Goal: Navigation & Orientation: Understand site structure

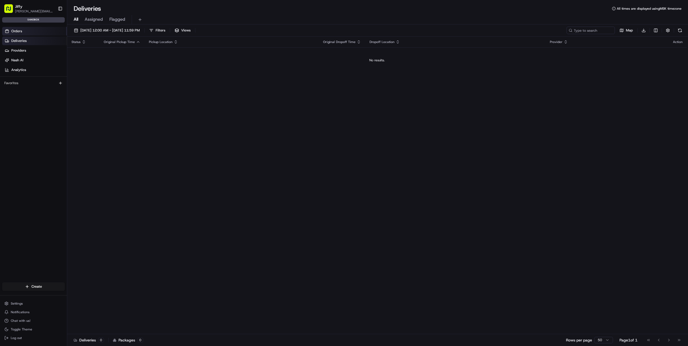
click at [33, 32] on link "Orders" at bounding box center [34, 31] width 65 height 9
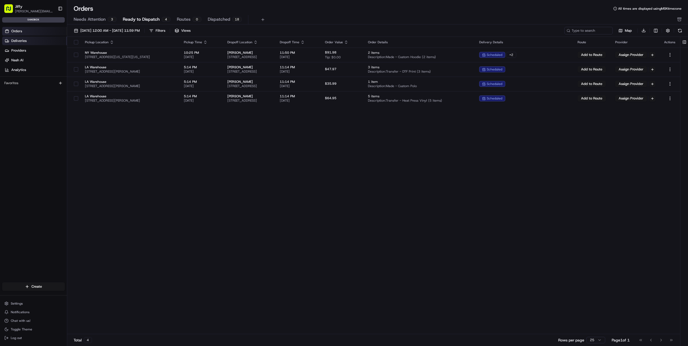
click at [33, 37] on link "Deliveries" at bounding box center [34, 41] width 65 height 9
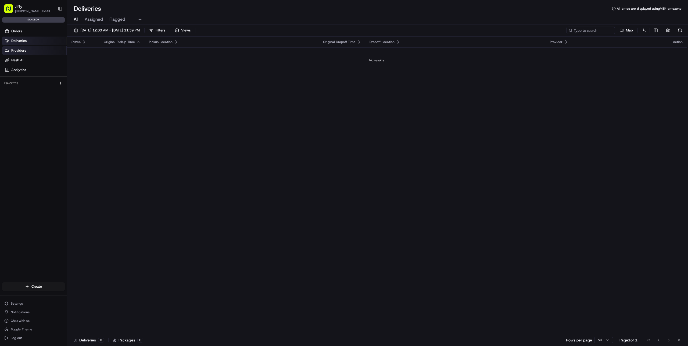
click at [35, 52] on link "Providers" at bounding box center [34, 50] width 65 height 9
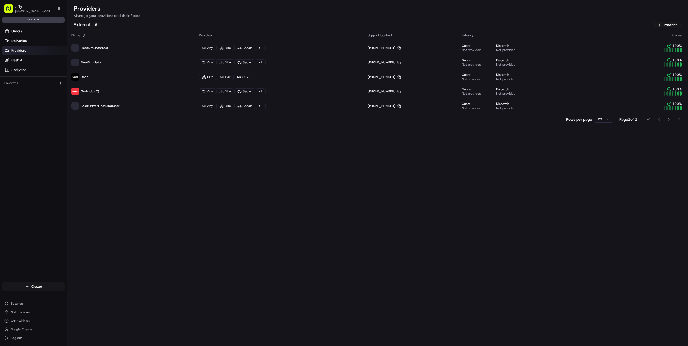
click at [28, 87] on div "Favorites" at bounding box center [33, 83] width 67 height 13
click at [26, 304] on button "Settings" at bounding box center [33, 304] width 63 height 8
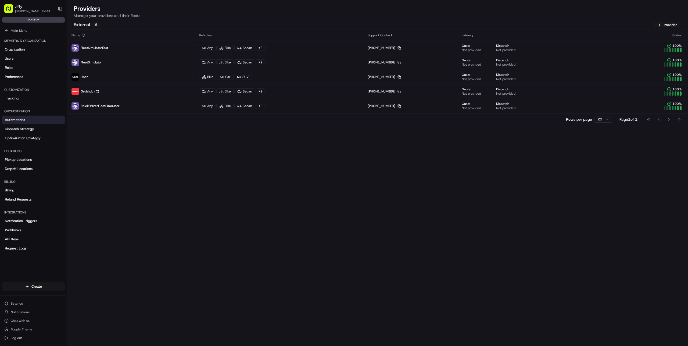
click at [39, 121] on link "Automations" at bounding box center [33, 120] width 63 height 9
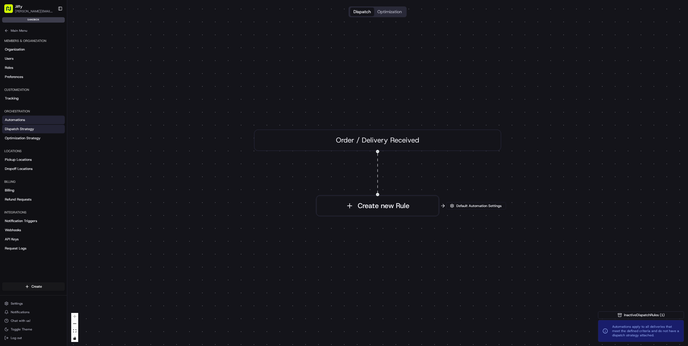
click at [39, 128] on link "Dispatch Strategy" at bounding box center [33, 129] width 63 height 9
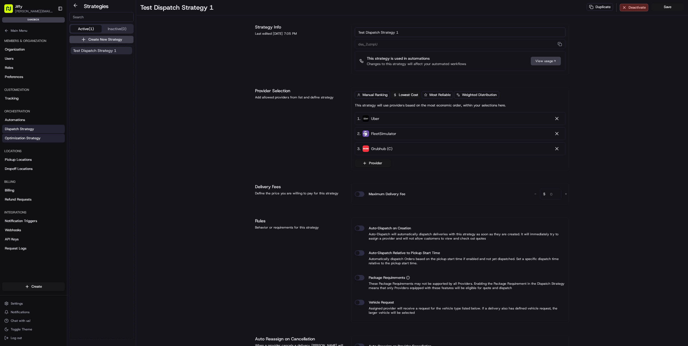
click at [40, 135] on link "Optimization Strategy" at bounding box center [33, 138] width 63 height 9
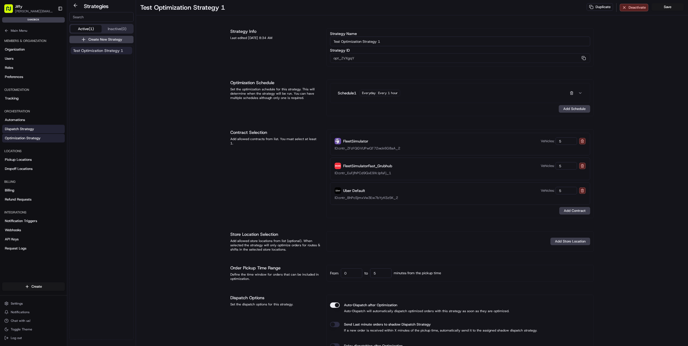
click at [48, 126] on link "Dispatch Strategy" at bounding box center [33, 129] width 63 height 9
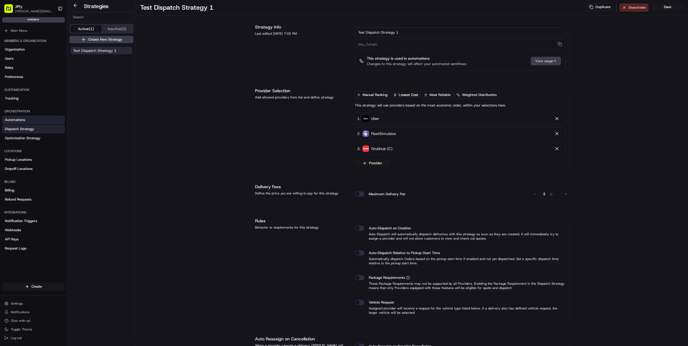
click at [45, 121] on link "Automations" at bounding box center [33, 120] width 63 height 9
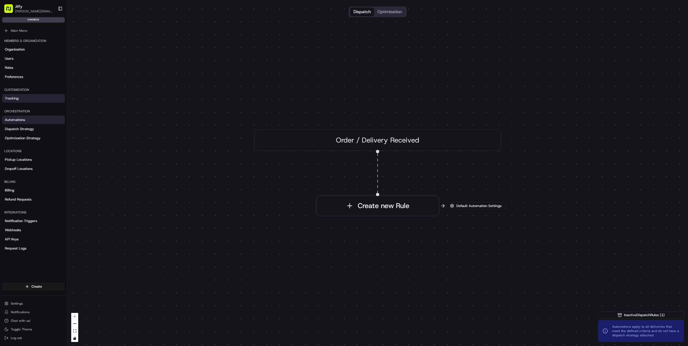
click at [43, 99] on link "Tracking" at bounding box center [33, 98] width 63 height 9
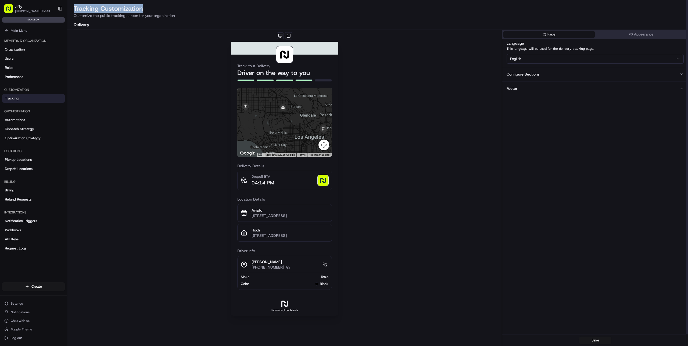
drag, startPoint x: 75, startPoint y: 9, endPoint x: 163, endPoint y: 10, distance: 88.2
click at [163, 10] on h2 "Tracking Customization" at bounding box center [378, 8] width 608 height 9
click at [148, 94] on div "Track Your Delivery Driver on the way to you ← Move left → Move right ↑ Move up…" at bounding box center [284, 188] width 435 height 316
click at [33, 122] on link "Automations" at bounding box center [33, 120] width 63 height 9
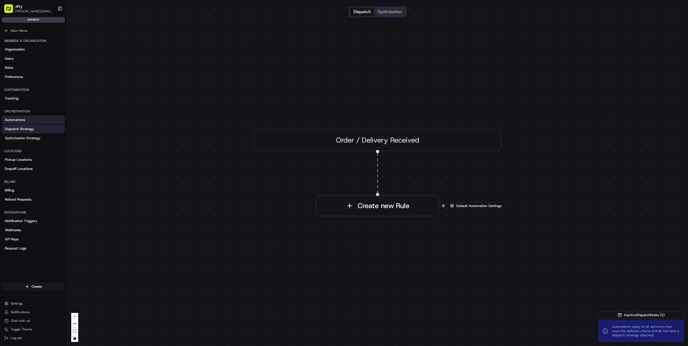
click at [33, 129] on span "Dispatch Strategy" at bounding box center [19, 129] width 29 height 5
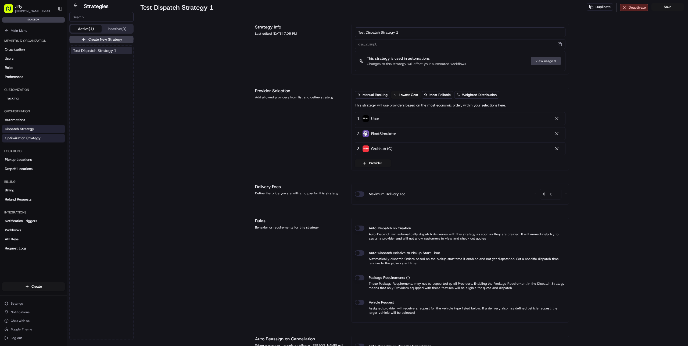
click at [33, 135] on link "Optimization Strategy" at bounding box center [33, 138] width 63 height 9
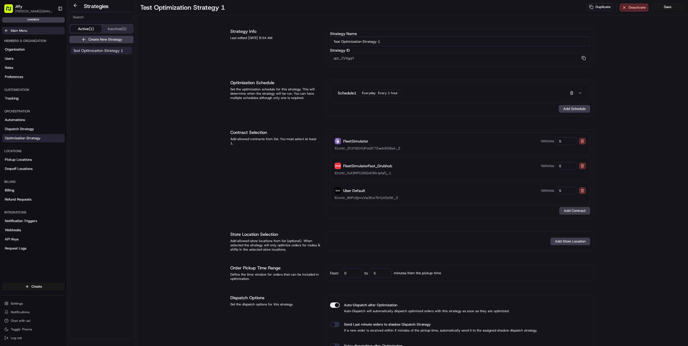
click at [7, 28] on icon at bounding box center [6, 30] width 4 height 4
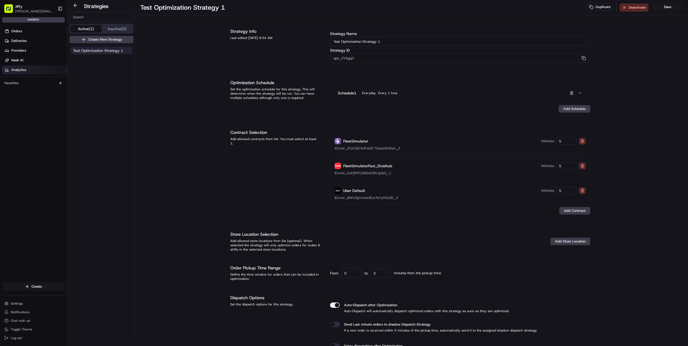
click at [26, 70] on link "Analytics" at bounding box center [34, 70] width 65 height 9
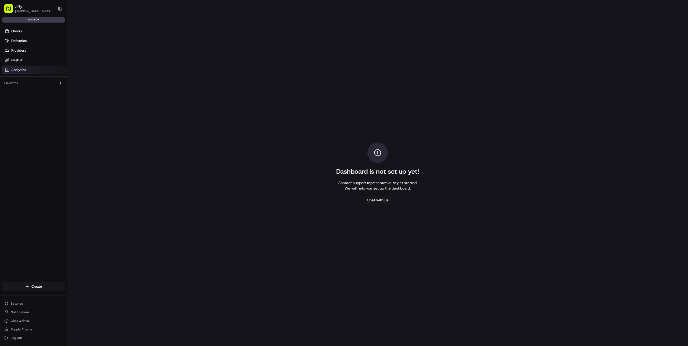
drag, startPoint x: 335, startPoint y: 128, endPoint x: 445, endPoint y: 215, distance: 139.8
click at [445, 215] on div "Dashboard is not set up yet! Contact support representative to get started. We …" at bounding box center [377, 173] width 621 height 346
click at [449, 212] on div "Dashboard is not set up yet! Contact support representative to get started. We …" at bounding box center [377, 173] width 621 height 346
